Goal: Task Accomplishment & Management: Manage account settings

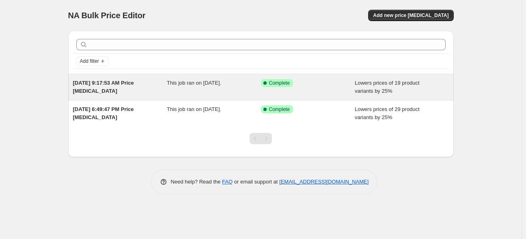
click at [201, 86] on span "This job ran on [DATE]." at bounding box center [194, 83] width 54 height 6
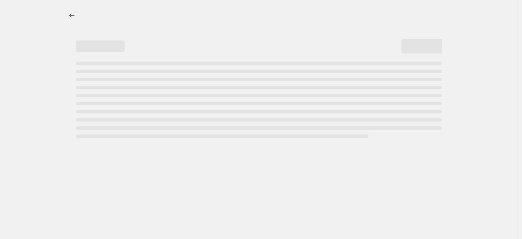
select select "percentage"
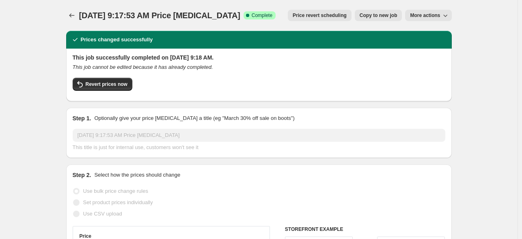
click at [432, 13] on span "More actions" at bounding box center [425, 15] width 30 height 6
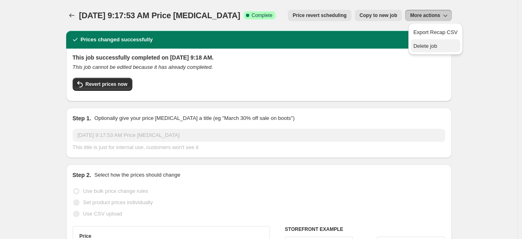
click at [437, 48] on span "Delete job" at bounding box center [435, 46] width 44 height 8
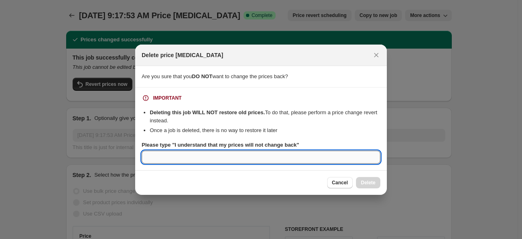
click at [209, 153] on input "Please type "I understand that my prices will not change back"" at bounding box center [261, 157] width 239 height 13
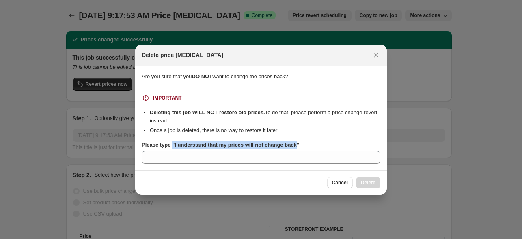
drag, startPoint x: 172, startPoint y: 146, endPoint x: 294, endPoint y: 144, distance: 122.6
click at [294, 144] on b "Please type "I understand that my prices will not change back"" at bounding box center [220, 145] width 157 height 6
copy b ""I understand that my prices will not change back"
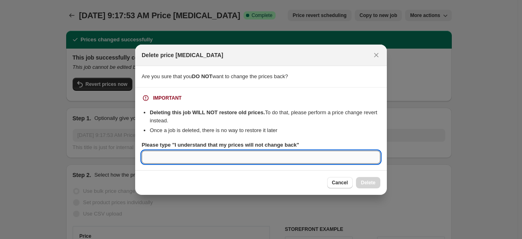
click at [291, 155] on input "Please type "I understand that my prices will not change back"" at bounding box center [261, 157] width 239 height 13
paste input ""I understand that my prices will not change back"
type input "I understand that my prices will not change back"
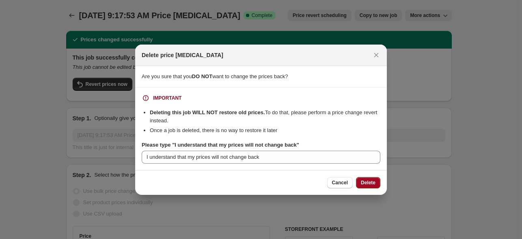
click at [373, 183] on span "Delete" at bounding box center [368, 183] width 15 height 6
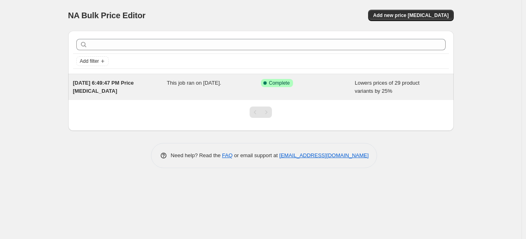
click at [168, 82] on span "This job ran on [DATE]." at bounding box center [194, 83] width 54 height 6
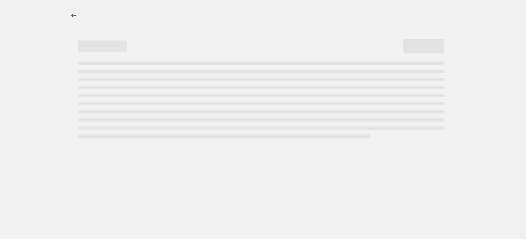
select select "percentage"
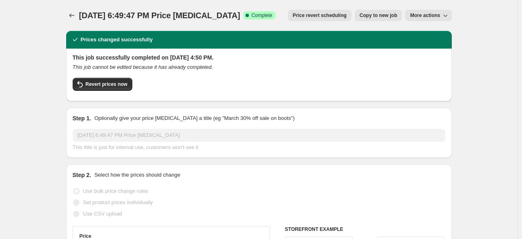
click at [440, 13] on span "More actions" at bounding box center [425, 15] width 30 height 6
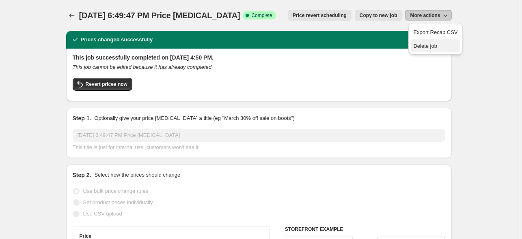
click at [434, 49] on span "Delete job" at bounding box center [425, 46] width 24 height 6
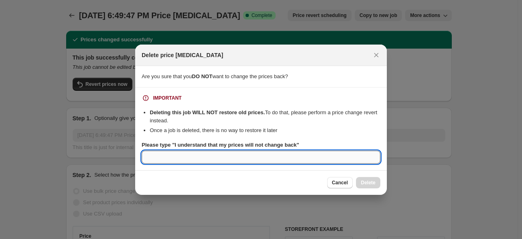
click at [180, 155] on input "Please type "I understand that my prices will not change back"" at bounding box center [261, 157] width 239 height 13
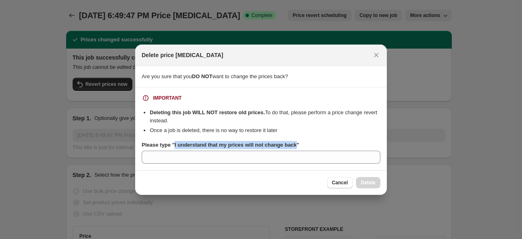
drag, startPoint x: 174, startPoint y: 146, endPoint x: 296, endPoint y: 144, distance: 121.8
click at [296, 144] on b "Please type "I understand that my prices will not change back"" at bounding box center [220, 145] width 157 height 6
copy b "I understand that my prices will not change back"
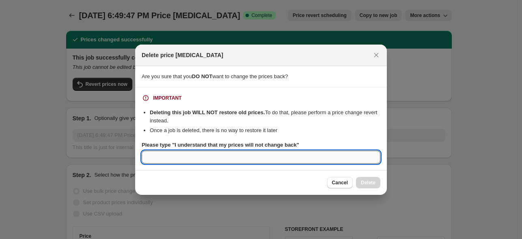
click at [302, 152] on input "Please type "I understand that my prices will not change back"" at bounding box center [261, 157] width 239 height 13
paste input "I understand that my prices will not change back"
type input "I understand that my prices will not change back"
click at [374, 178] on button "Delete" at bounding box center [368, 182] width 24 height 11
